Goal: Task Accomplishment & Management: Manage account settings

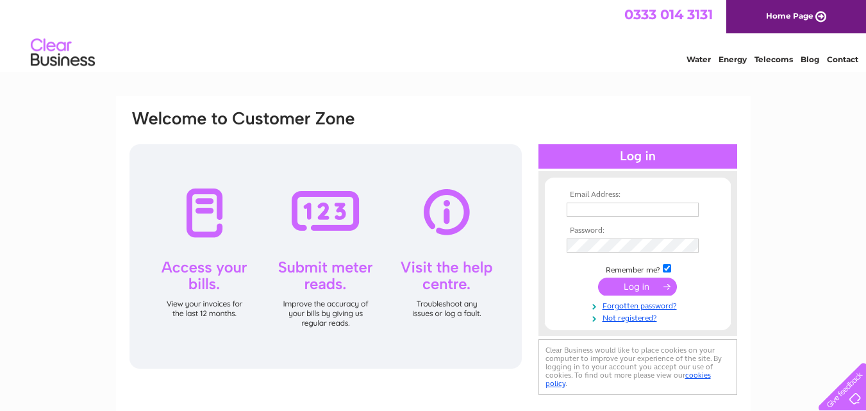
type input "[EMAIL_ADDRESS][DOMAIN_NAME]"
click at [642, 287] on input "submit" at bounding box center [637, 287] width 79 height 18
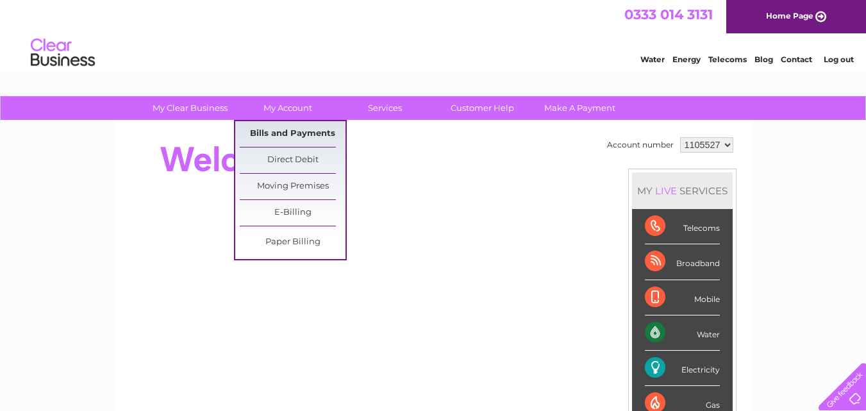
click at [291, 129] on link "Bills and Payments" at bounding box center [293, 134] width 106 height 26
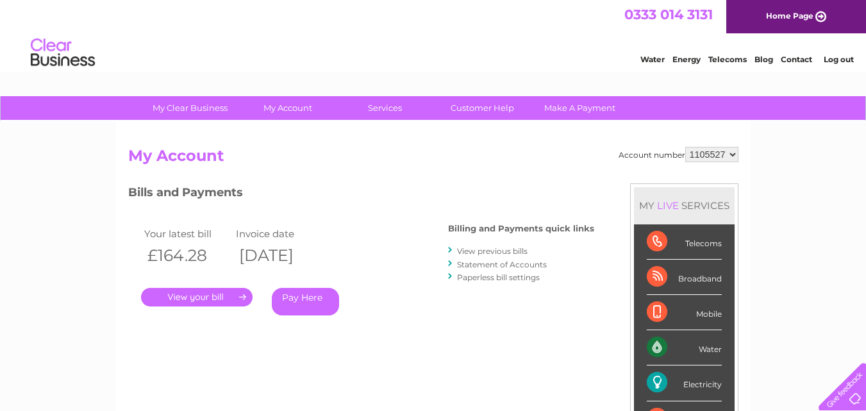
click at [199, 295] on link "." at bounding box center [197, 297] width 112 height 19
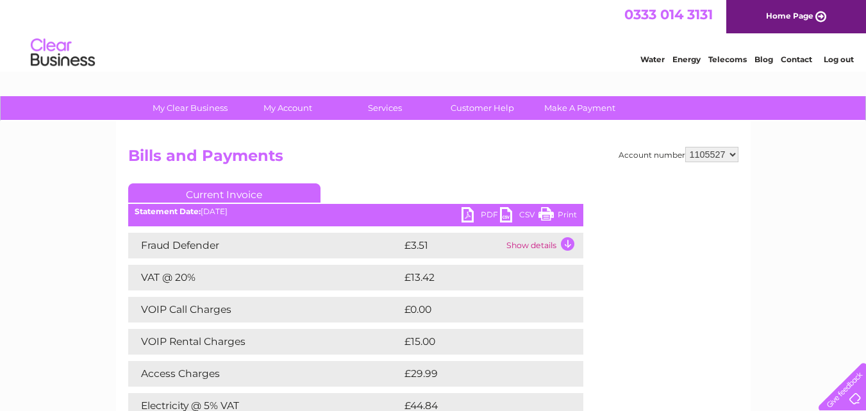
click at [482, 214] on link "PDF" at bounding box center [481, 216] width 38 height 19
